Goal: Information Seeking & Learning: Find specific fact

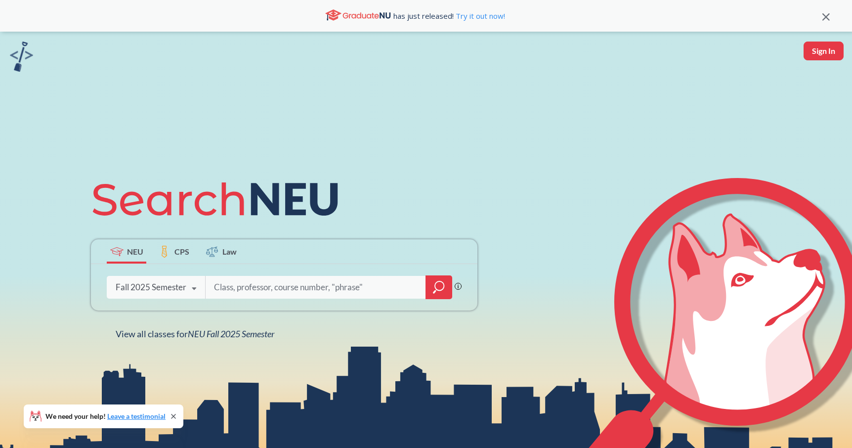
click at [261, 290] on input "search" at bounding box center [316, 287] width 206 height 21
type input "C"
type input "INFO 5002"
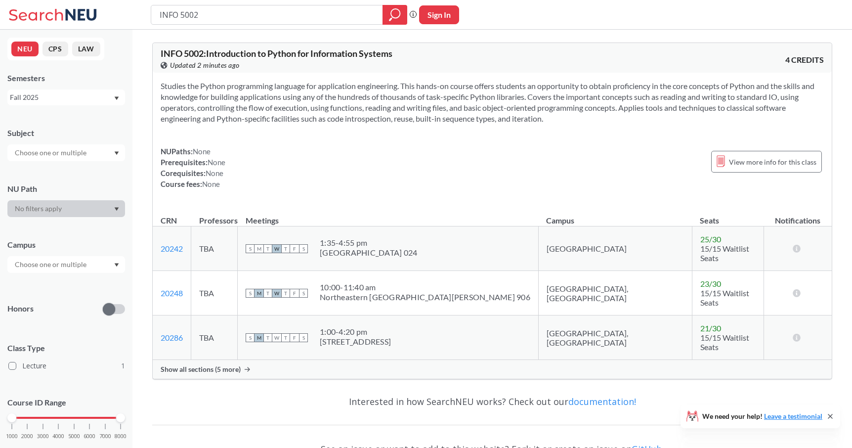
click at [173, 365] on span "Show all sections (5 more)" at bounding box center [201, 369] width 80 height 9
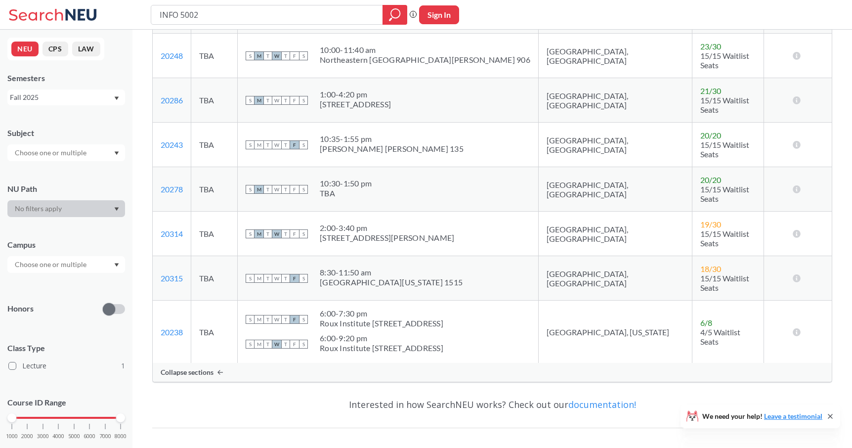
scroll to position [238, 0]
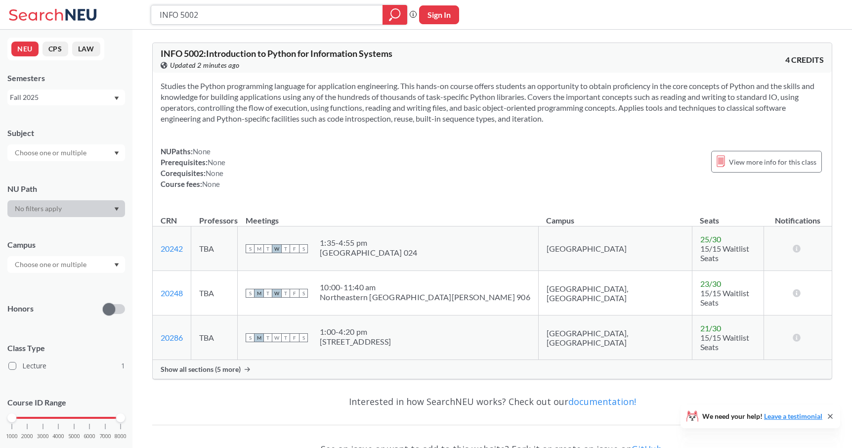
drag, startPoint x: 230, startPoint y: 14, endPoint x: 145, endPoint y: 13, distance: 85.5
click at [145, 13] on div "INFO 5002 Phrase search guarantees the exact search appears in the results. Ex.…" at bounding box center [426, 15] width 852 height 30
type input "CS 5001"
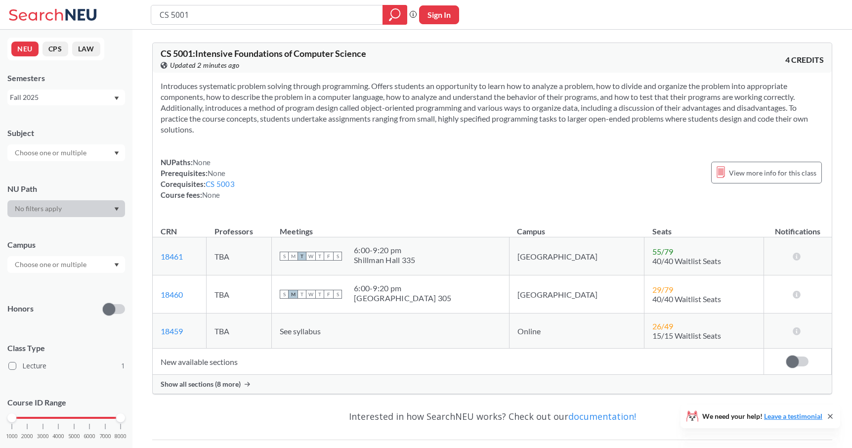
click at [216, 385] on span "Show all sections (8 more)" at bounding box center [201, 383] width 80 height 9
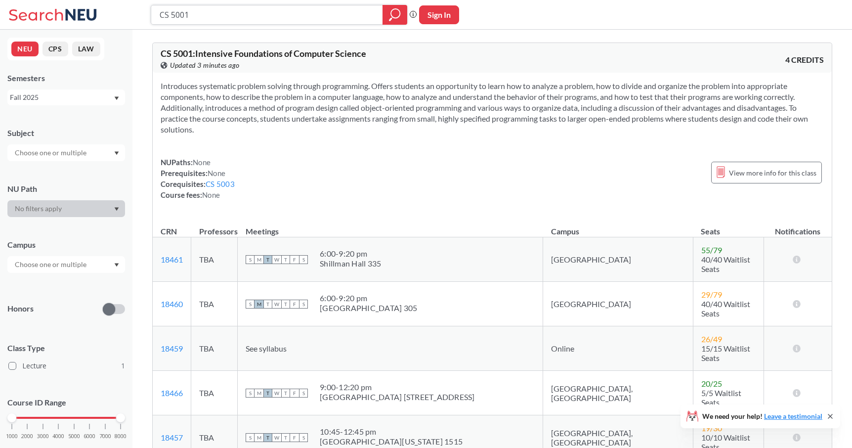
drag, startPoint x: 225, startPoint y: 14, endPoint x: 107, endPoint y: -26, distance: 125.1
click at [107, 0] on html "CS 5001 Phrase search guarantees the exact search appears in the results. Ex. I…" at bounding box center [426, 224] width 852 height 448
type input "o"
type input "INFO 5002"
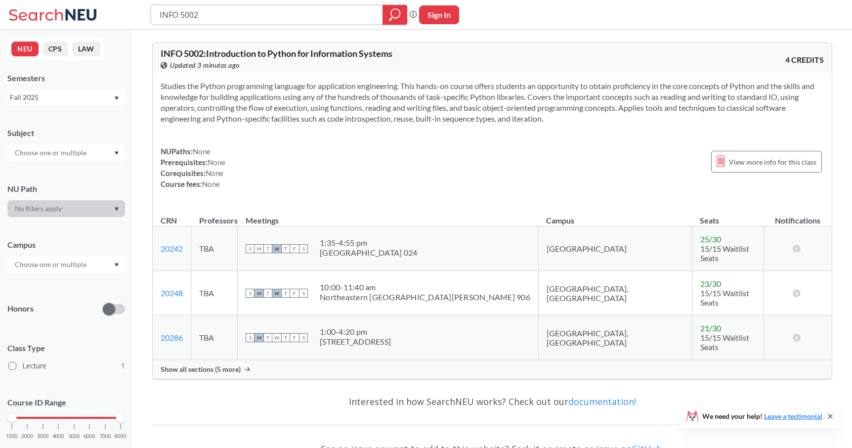
click at [396, 14] on icon "magnifying glass" at bounding box center [395, 15] width 12 height 14
click at [214, 365] on span "Show all sections (5 more)" at bounding box center [201, 369] width 80 height 9
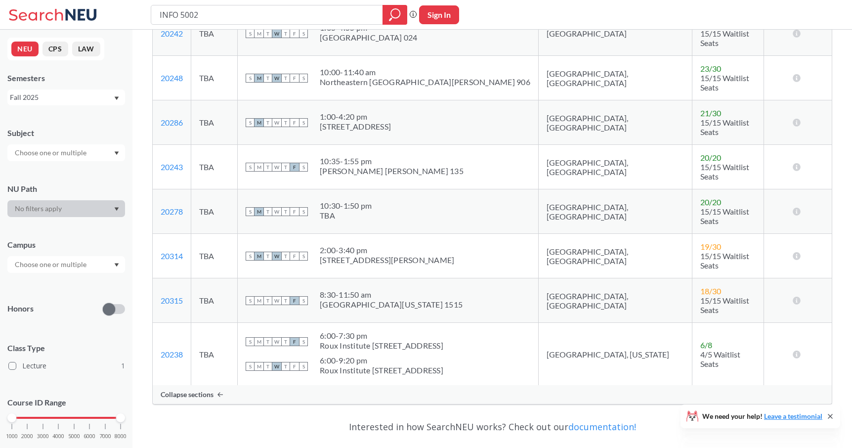
scroll to position [286, 0]
